Goal: Obtain resource: Download file/media

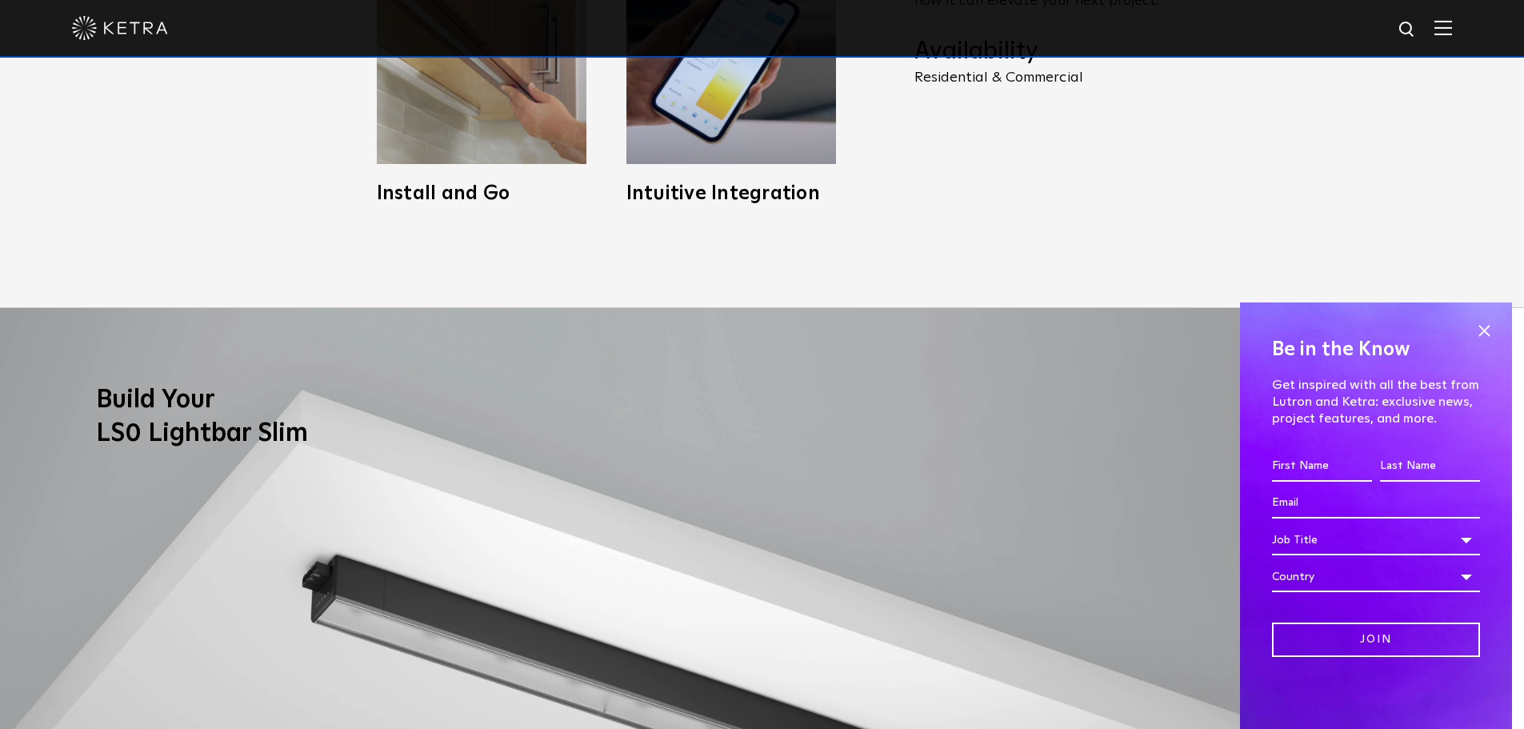
scroll to position [960, 0]
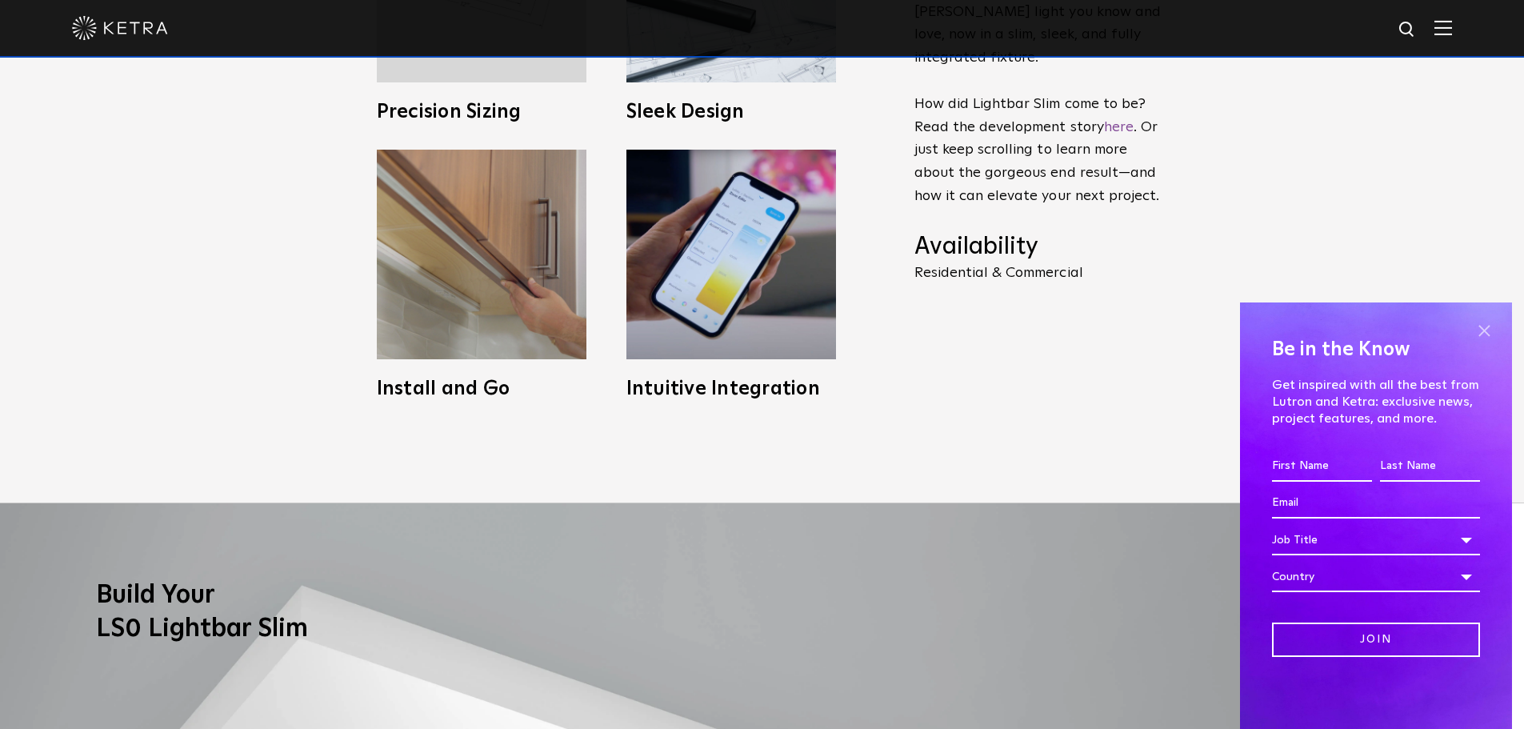
click at [1488, 324] on span at bounding box center [1484, 330] width 24 height 24
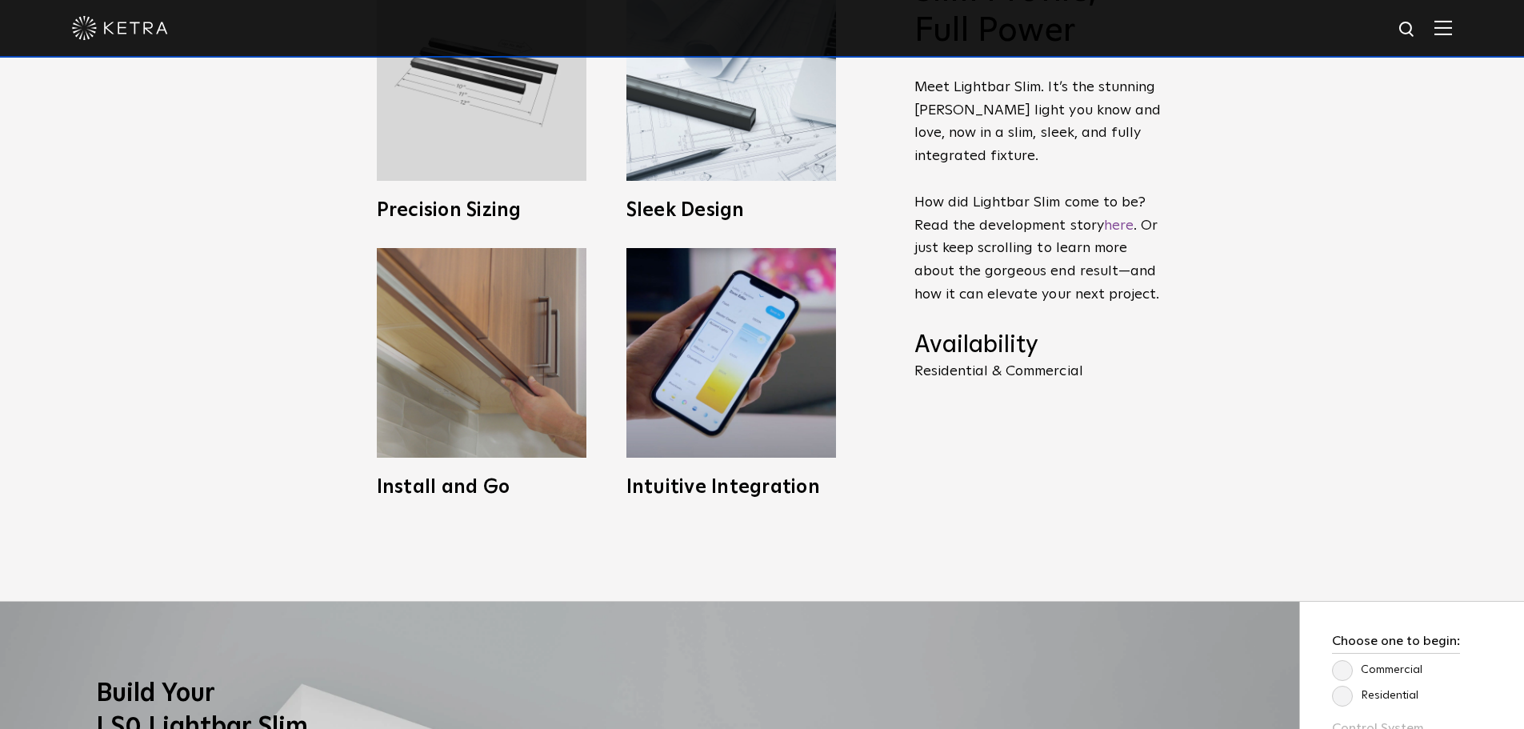
scroll to position [1120, 0]
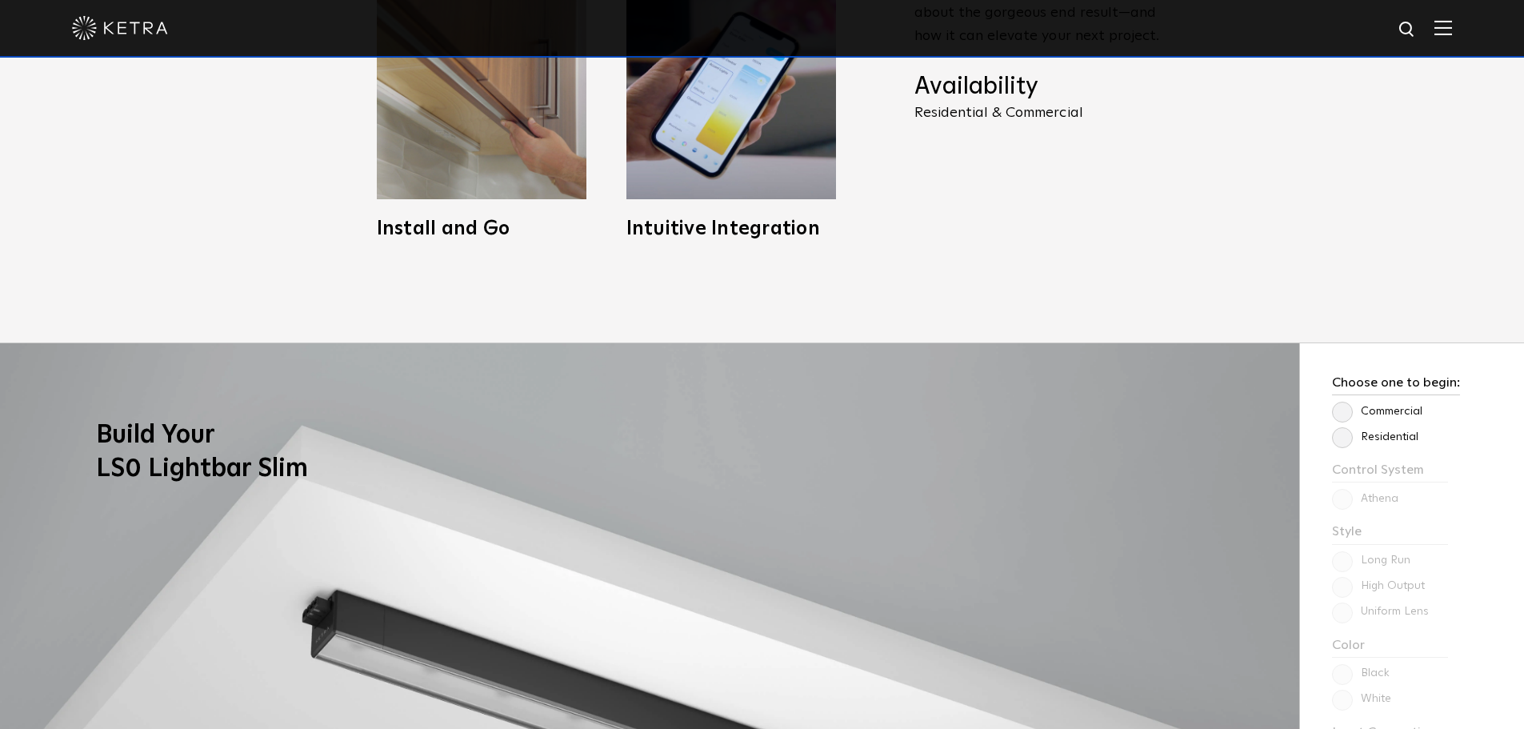
click at [1339, 418] on label "Commercial" at bounding box center [1377, 412] width 90 height 14
click at [0, 0] on input "Commercial" at bounding box center [0, 0] width 0 height 0
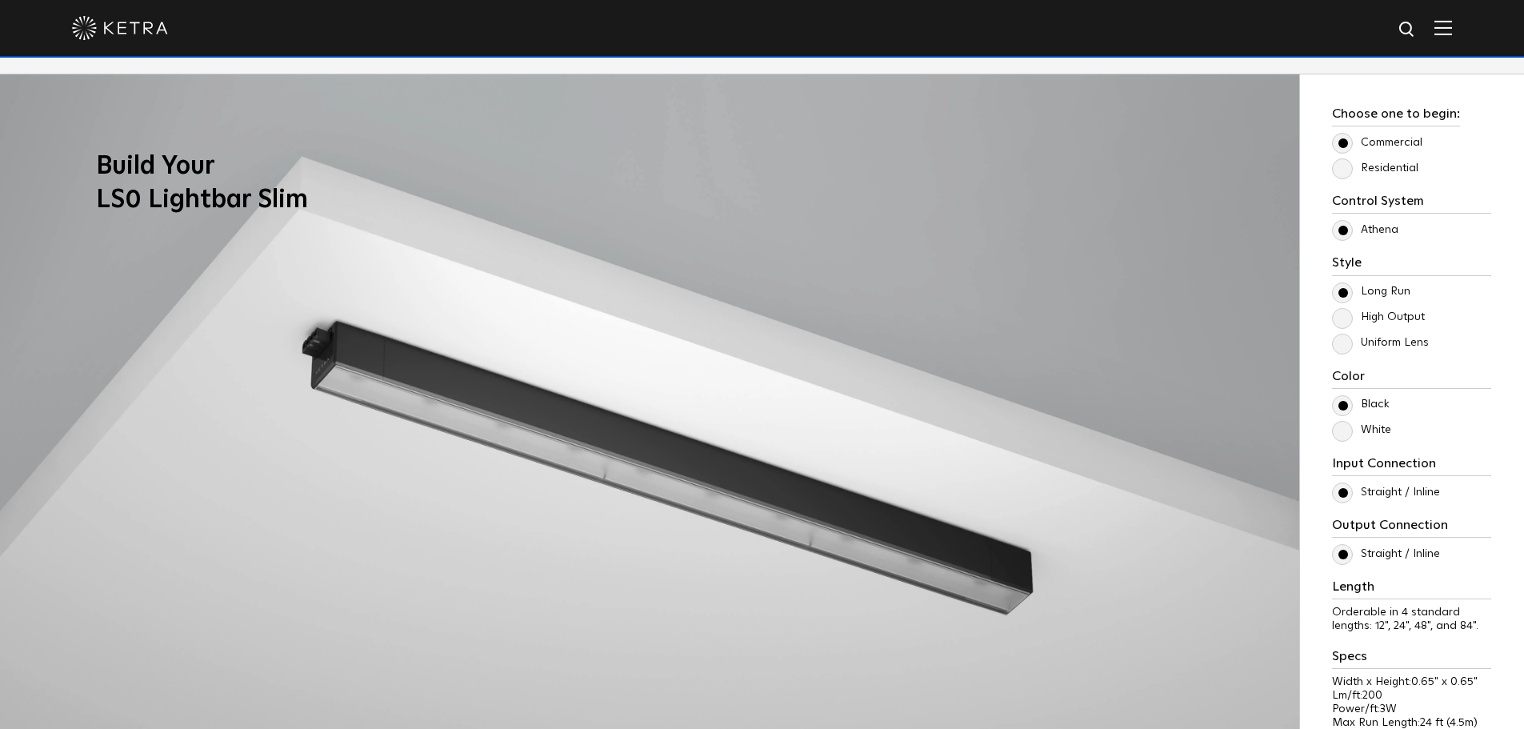
scroll to position [1440, 0]
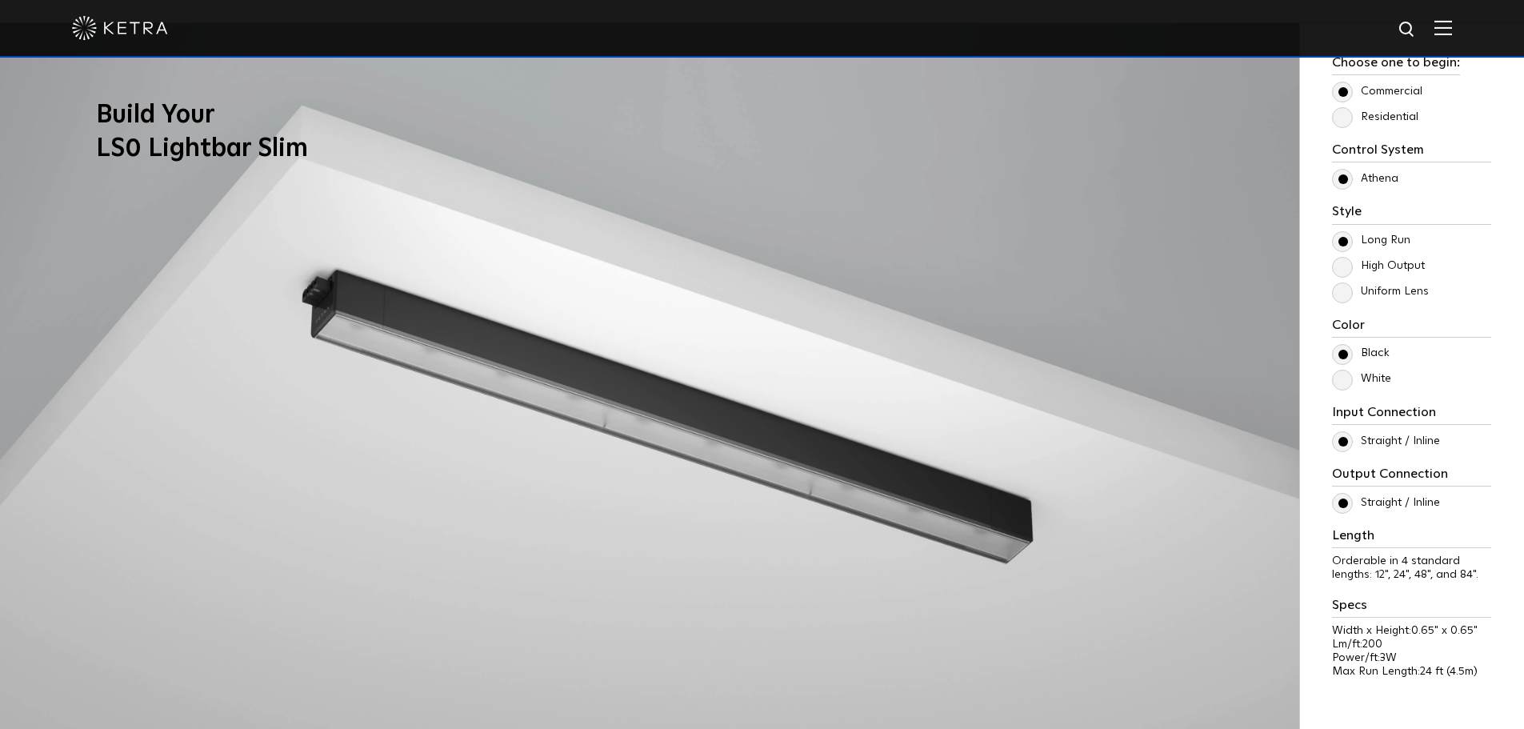
click at [1339, 296] on label "Uniform Lens" at bounding box center [1380, 292] width 97 height 14
click at [0, 0] on input "Uniform Lens" at bounding box center [0, 0] width 0 height 0
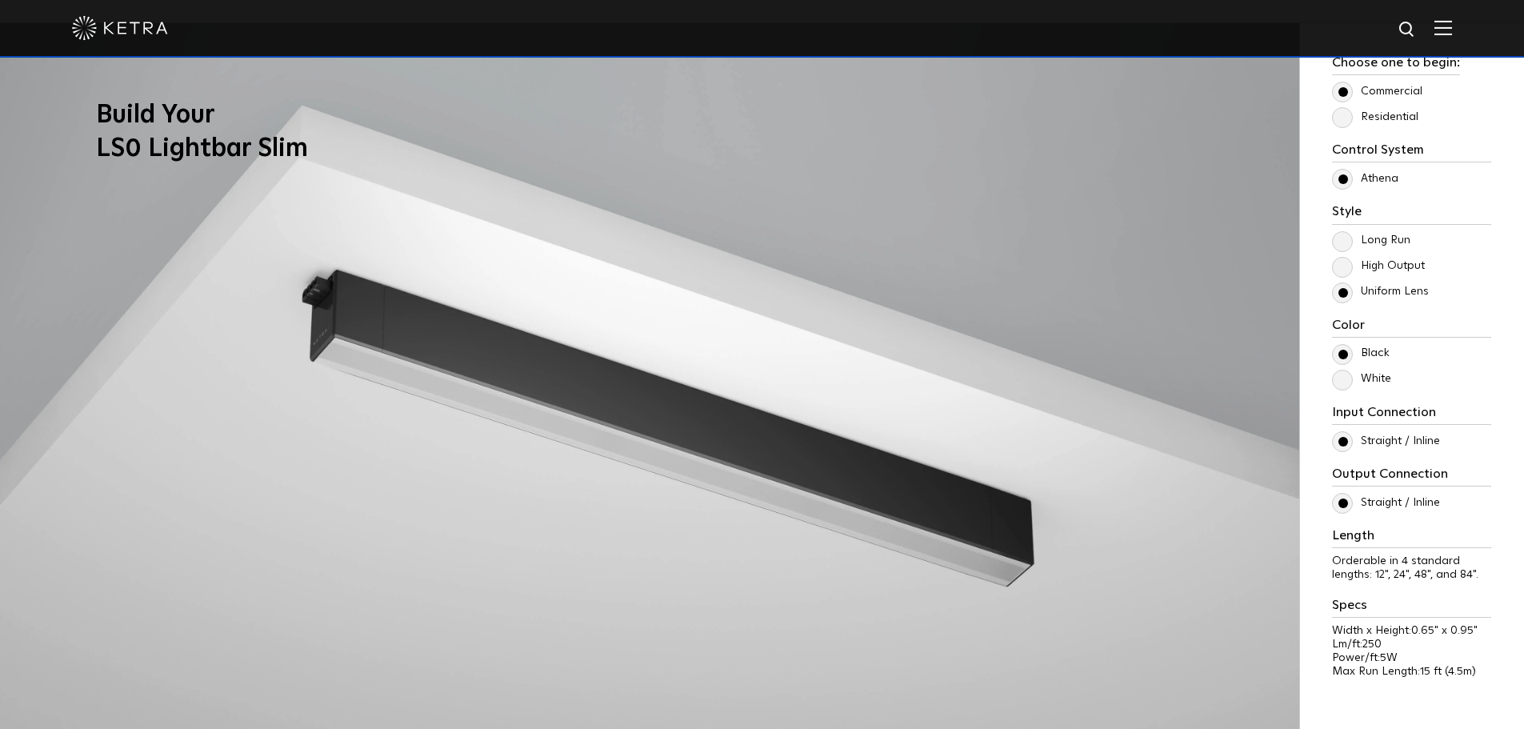
click at [1339, 296] on label "Uniform Lens" at bounding box center [1380, 292] width 97 height 14
click at [0, 0] on input "Uniform Lens" at bounding box center [0, 0] width 0 height 0
click at [1345, 266] on label "High Output" at bounding box center [1378, 266] width 93 height 14
click at [0, 0] on input "High Output" at bounding box center [0, 0] width 0 height 0
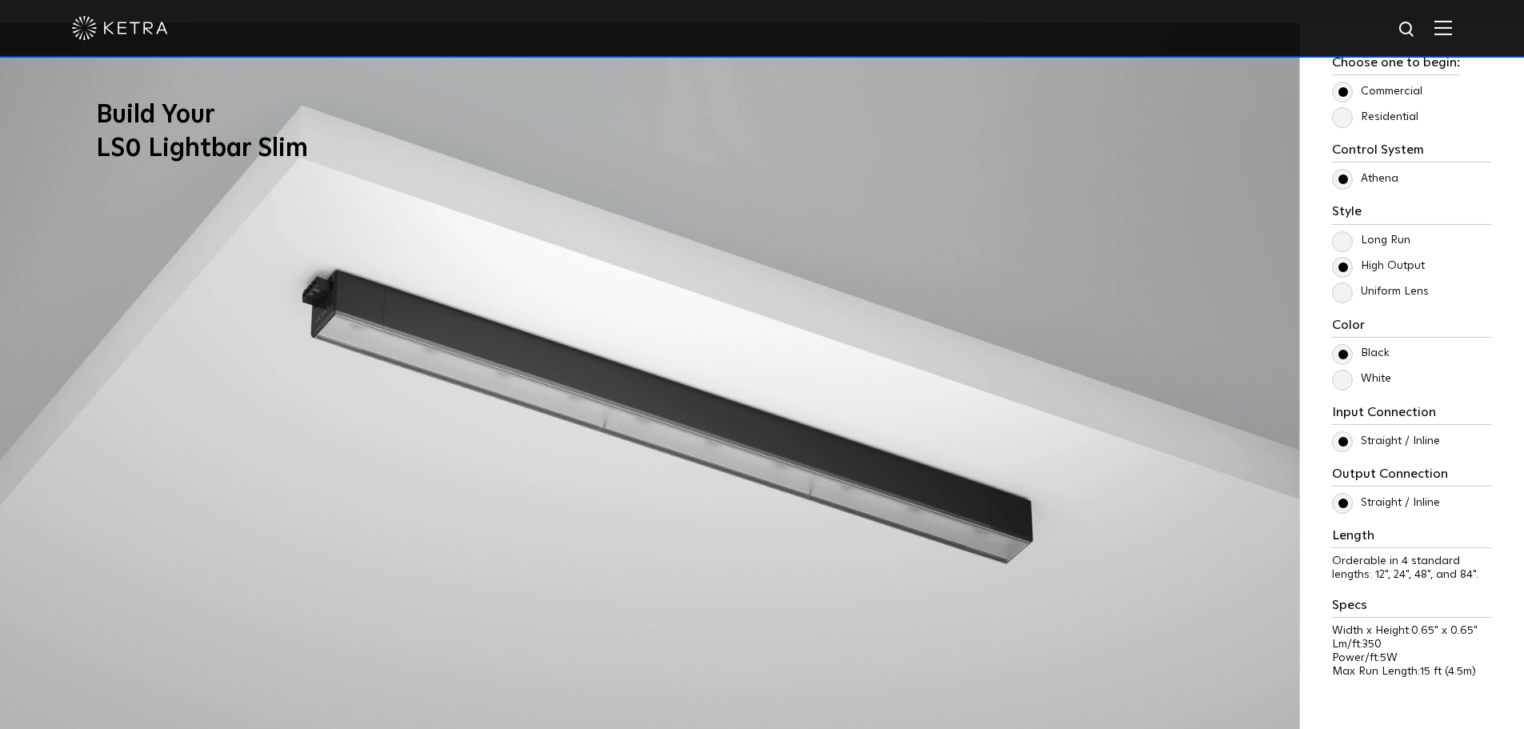
click at [1346, 234] on label "Long Run" at bounding box center [1371, 241] width 78 height 14
click at [0, 0] on input "Long Run" at bounding box center [0, 0] width 0 height 0
click at [1342, 239] on label "Long Run" at bounding box center [1371, 241] width 78 height 14
click at [0, 0] on input "Long Run" at bounding box center [0, 0] width 0 height 0
click at [1343, 386] on label "White" at bounding box center [1361, 379] width 59 height 14
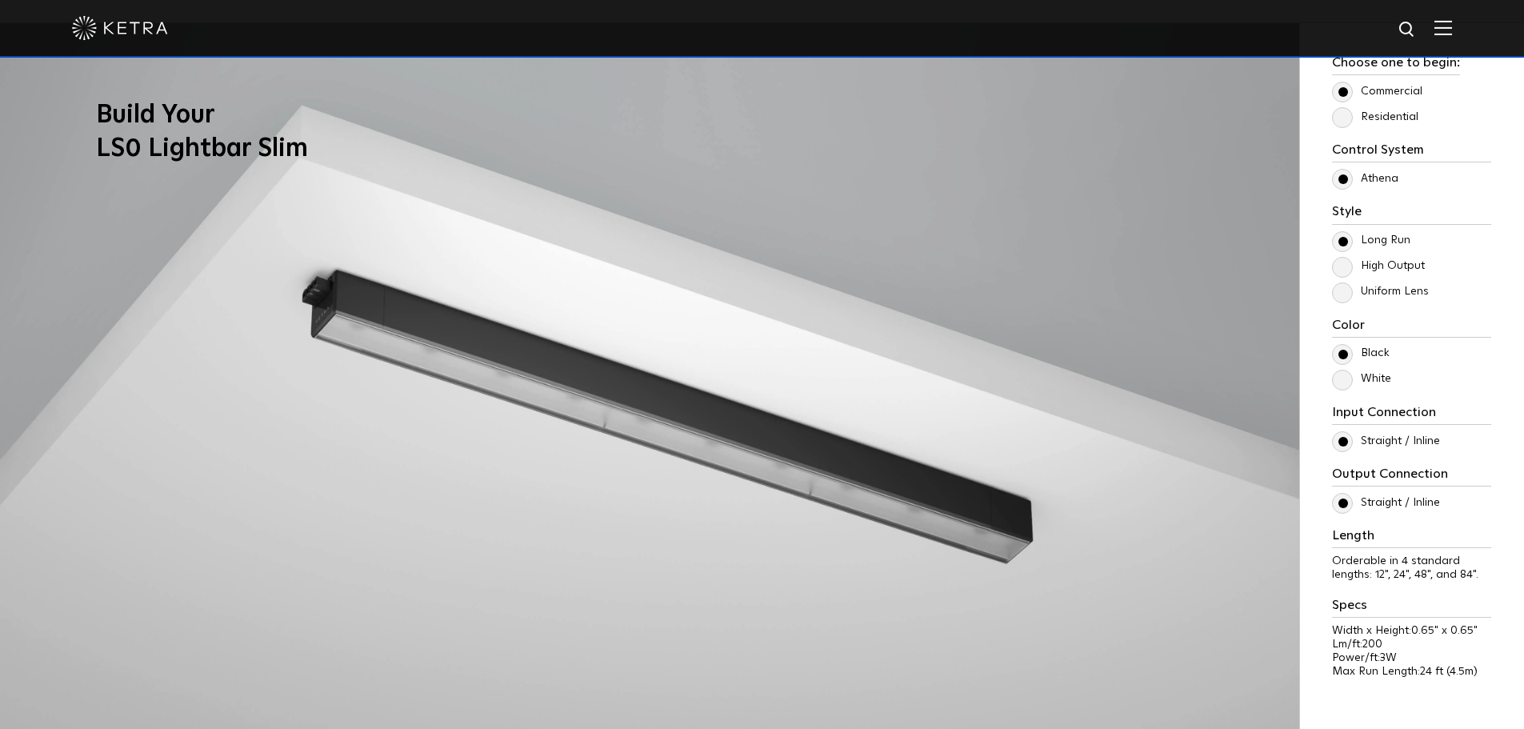
click at [0, 0] on input "White" at bounding box center [0, 0] width 0 height 0
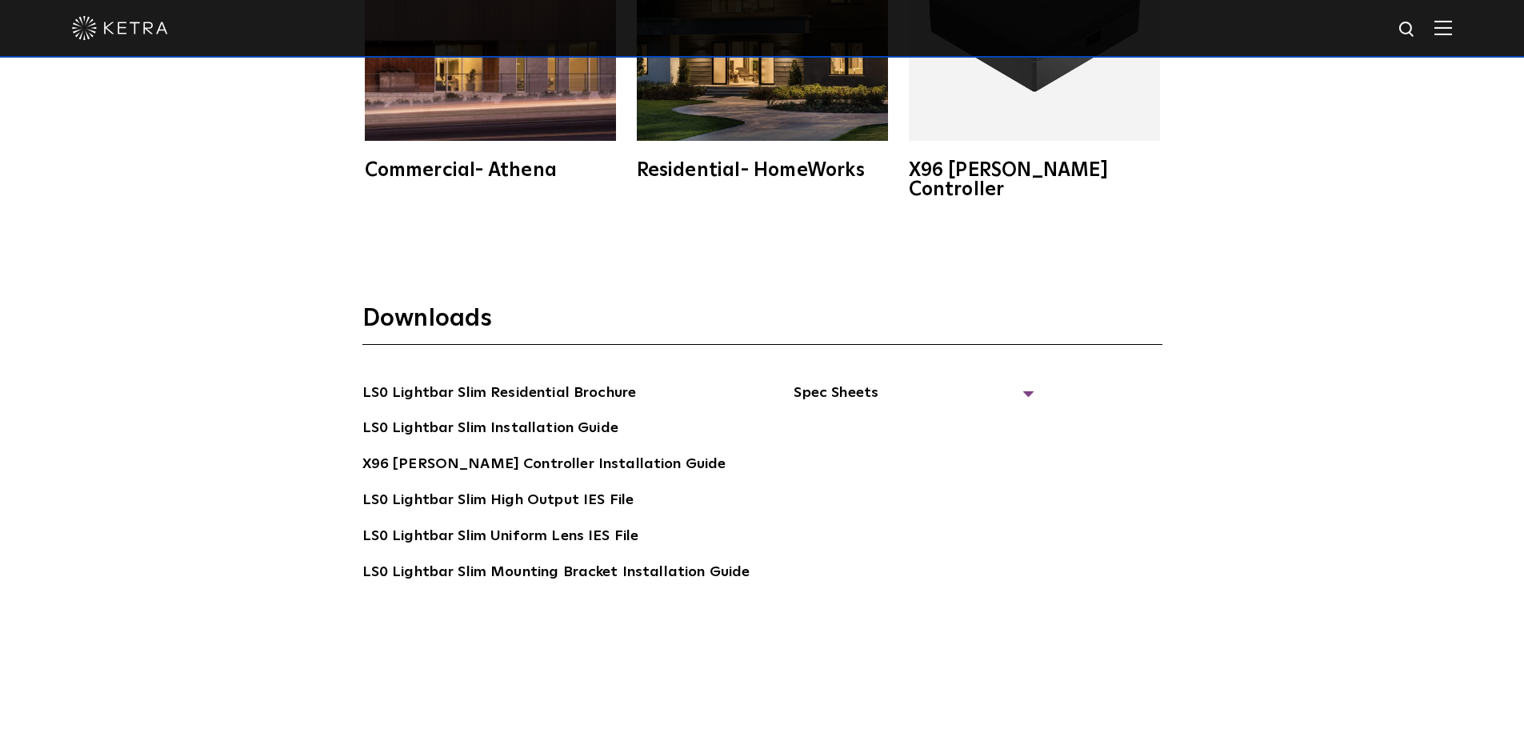
scroll to position [3054, 0]
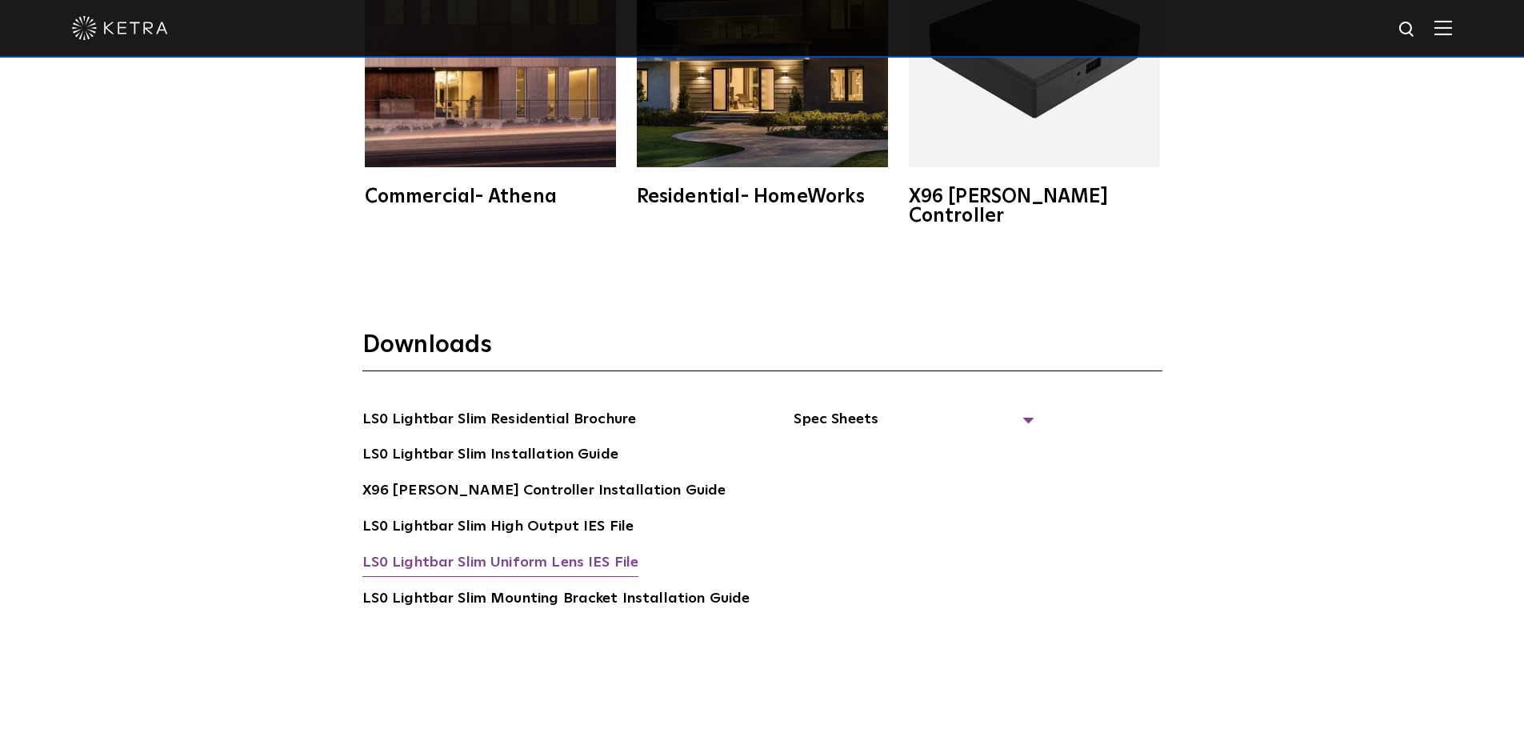
click at [528, 551] on link "LS0 Lightbar Slim Uniform Lens IES File" at bounding box center [500, 564] width 277 height 26
click at [826, 408] on span "Spec Sheets" at bounding box center [914, 425] width 240 height 35
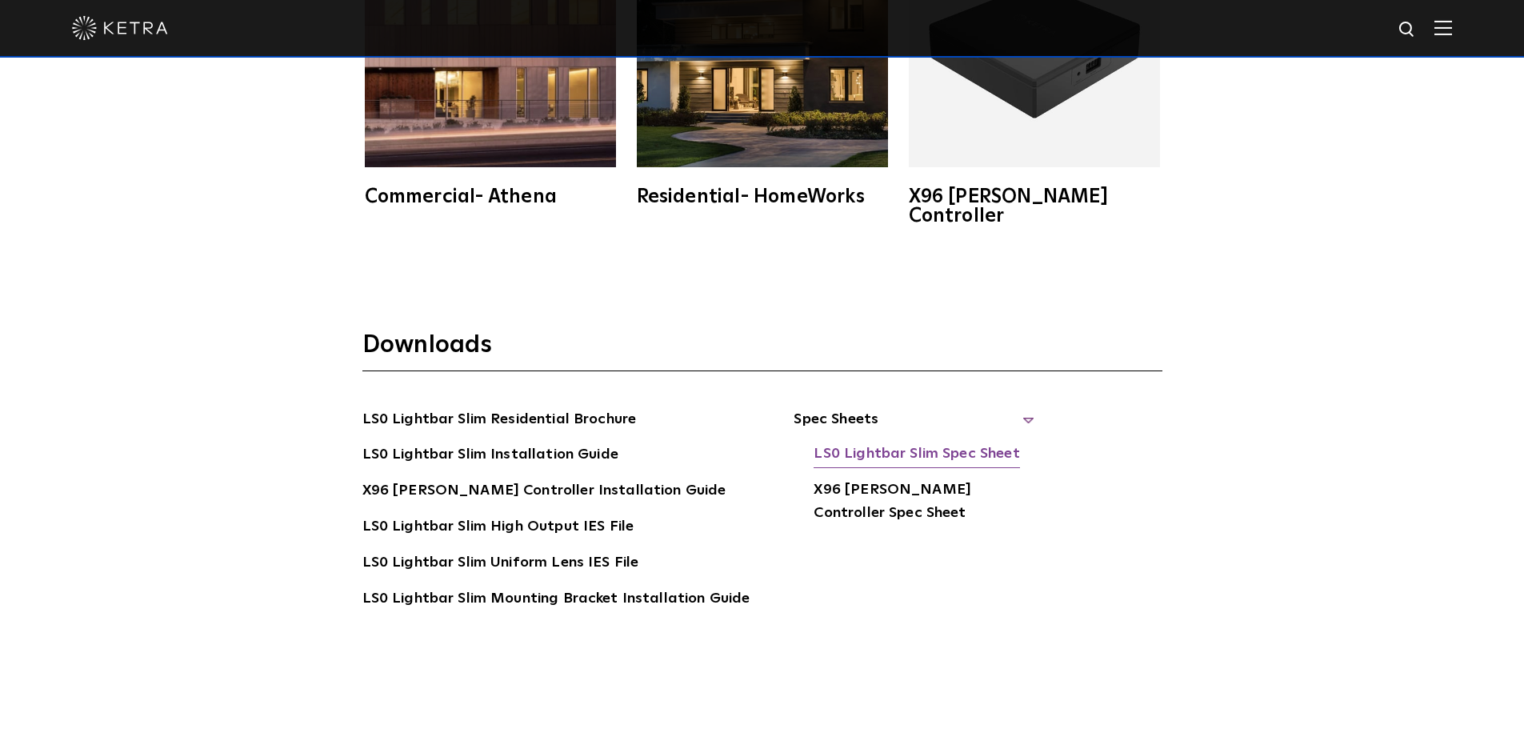
click at [836, 442] on link "LS0 Lightbar Slim Spec Sheet" at bounding box center [917, 455] width 206 height 26
